Goal: Navigation & Orientation: Find specific page/section

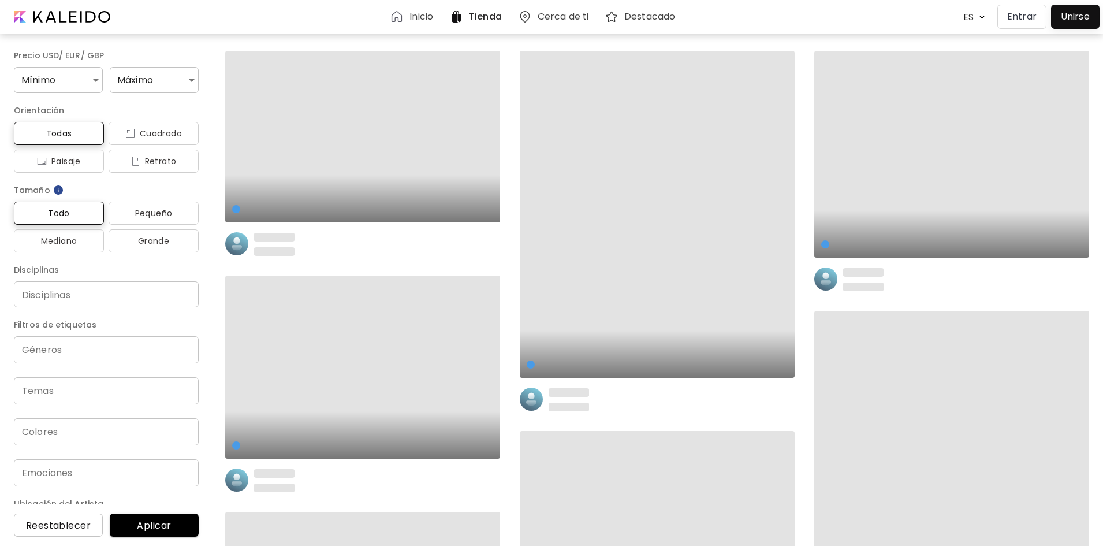
click at [1025, 17] on p "Entrar" at bounding box center [1022, 17] width 29 height 14
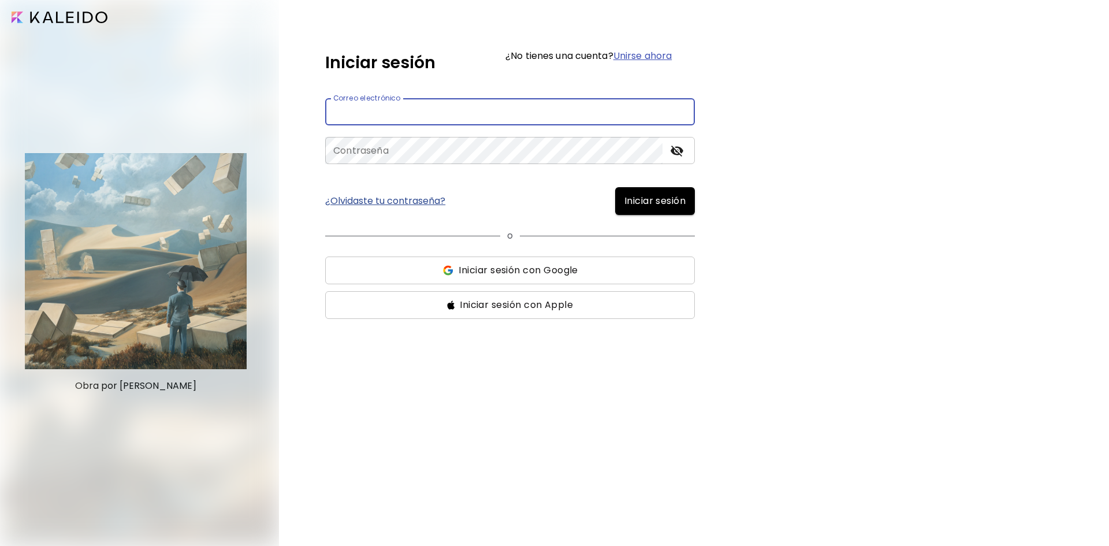
click at [514, 105] on input "email" at bounding box center [510, 111] width 370 height 27
type input "**********"
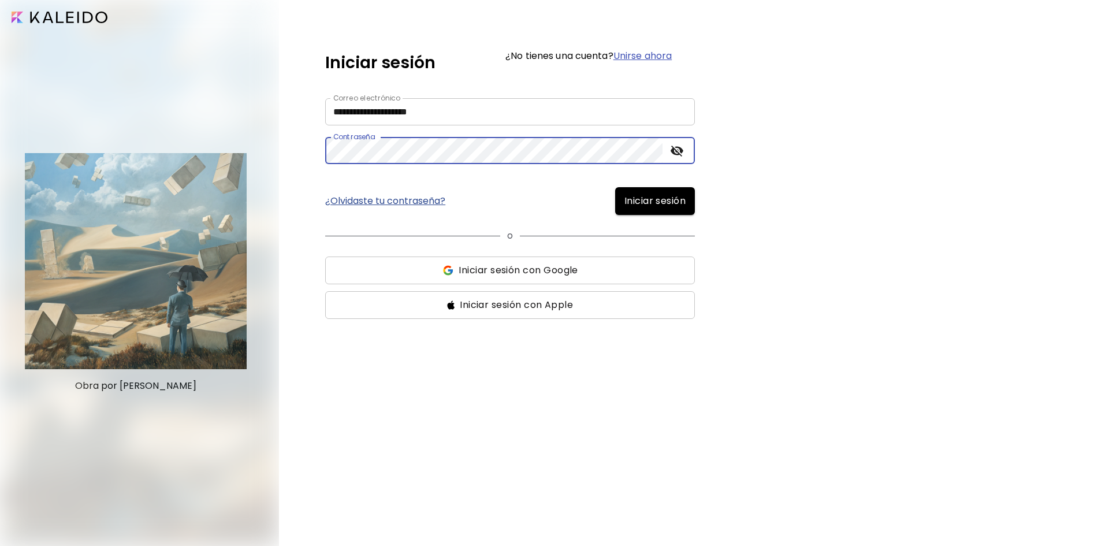
click at [615, 187] on button "Iniciar sesión" at bounding box center [655, 201] width 80 height 28
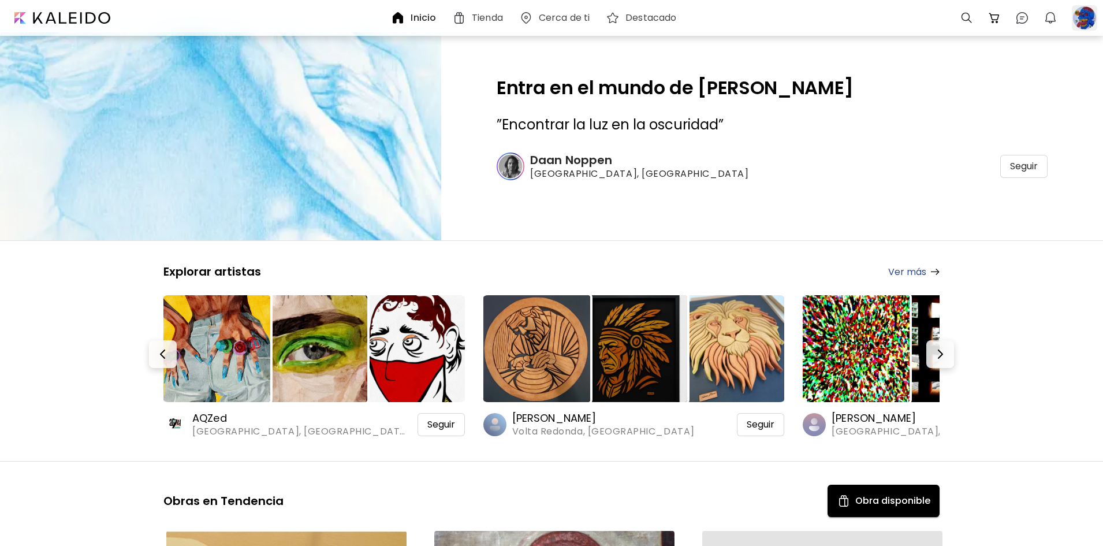
click at [1083, 14] on div at bounding box center [1084, 17] width 25 height 25
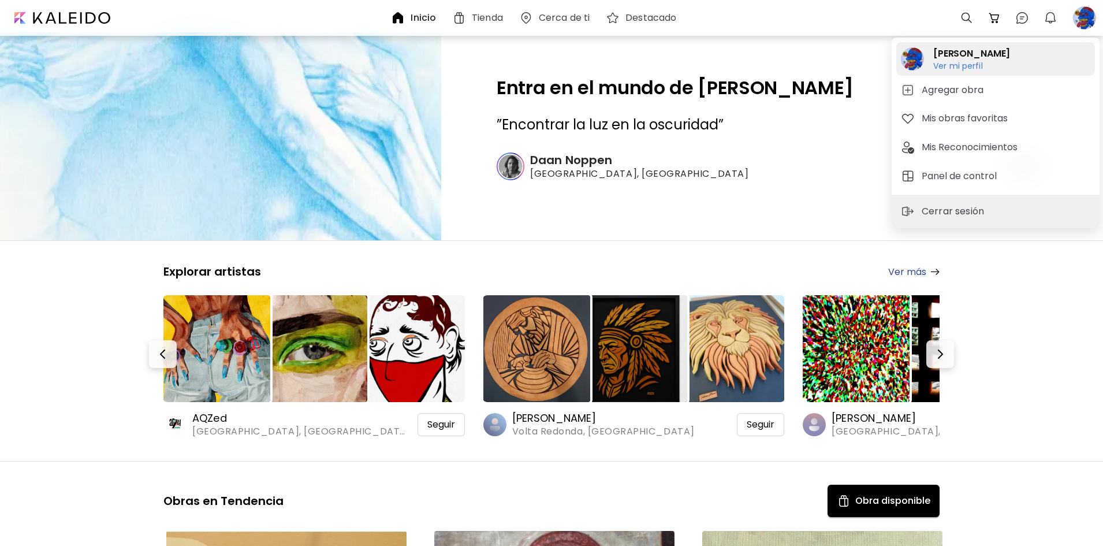
click at [956, 68] on h6 "Ver mi perfil" at bounding box center [972, 66] width 77 height 10
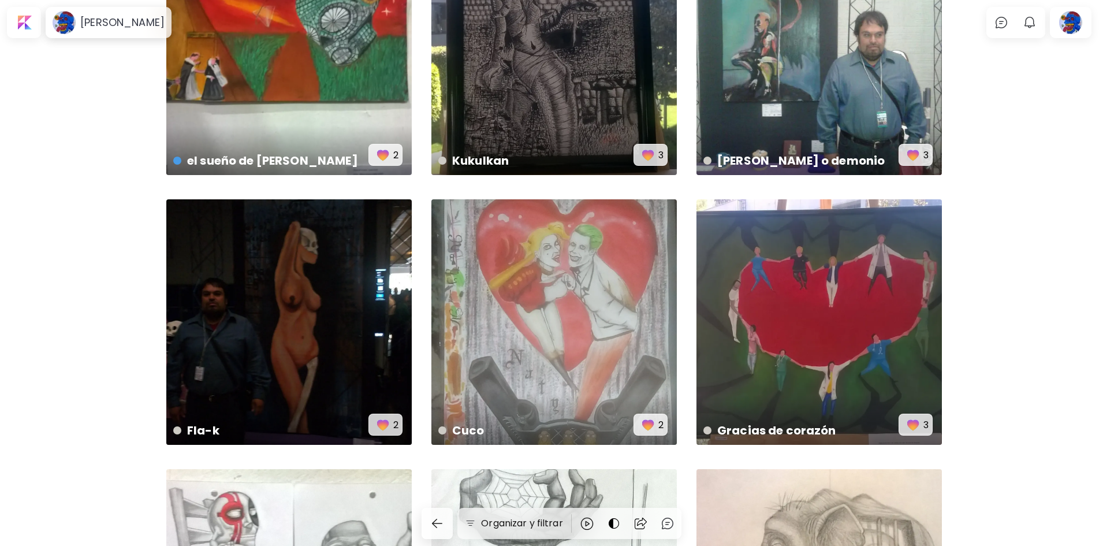
scroll to position [231, 0]
